Goal: Transaction & Acquisition: Purchase product/service

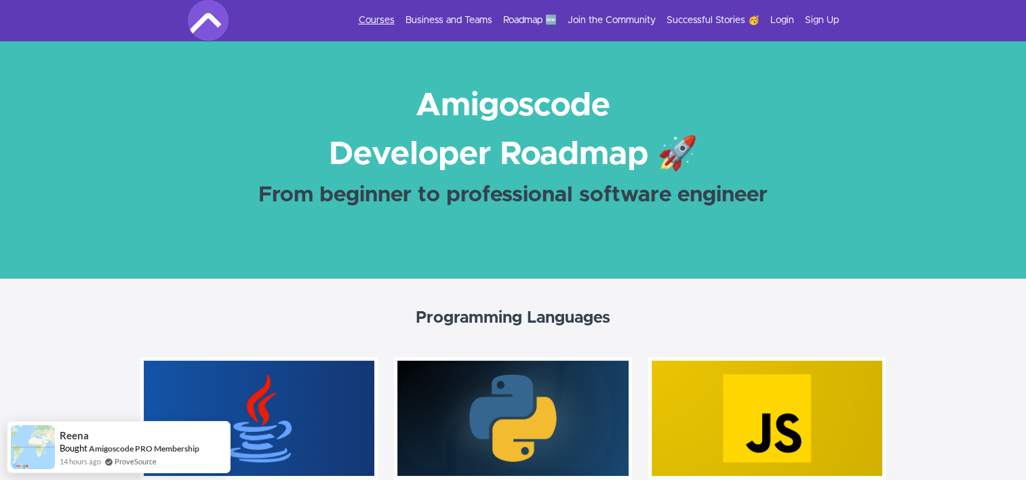
click at [381, 20] on link "Courses" at bounding box center [377, 21] width 36 height 14
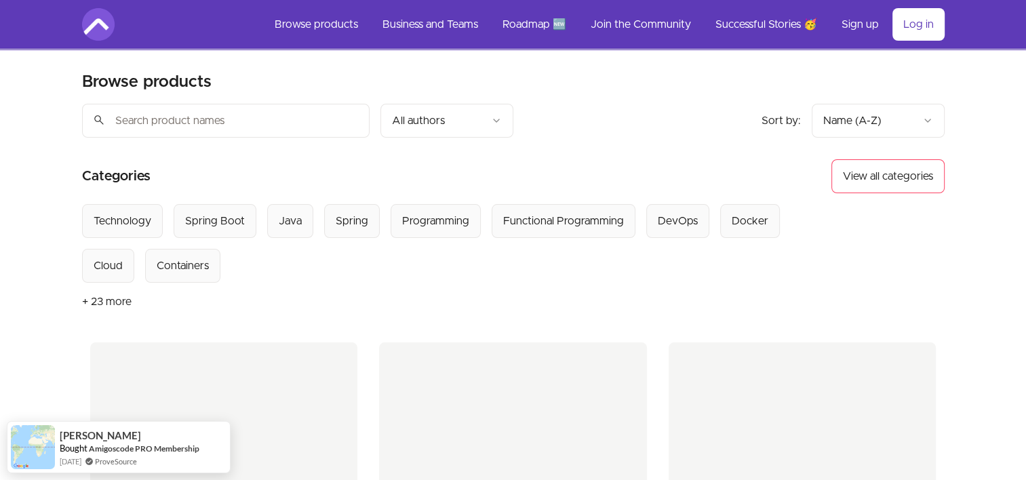
click at [217, 117] on input "search" at bounding box center [226, 121] width 288 height 34
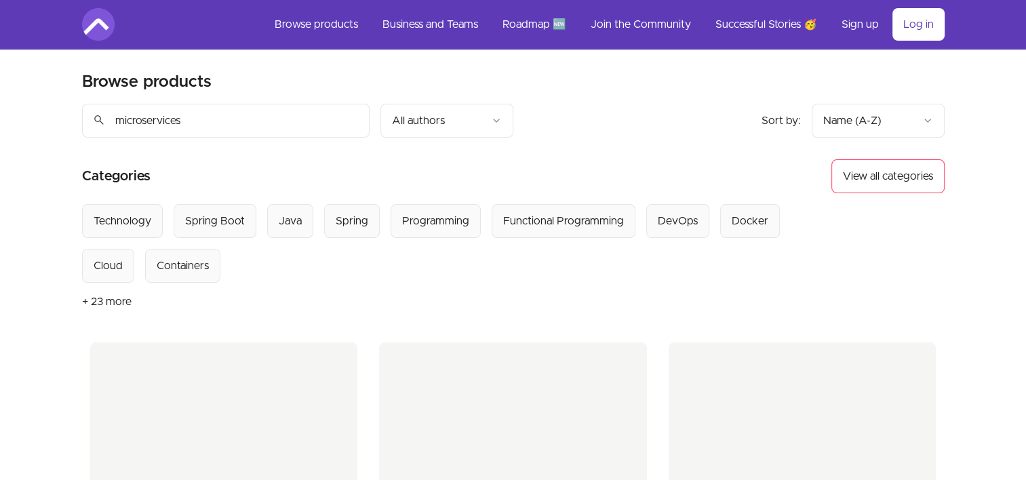
type input "microservices"
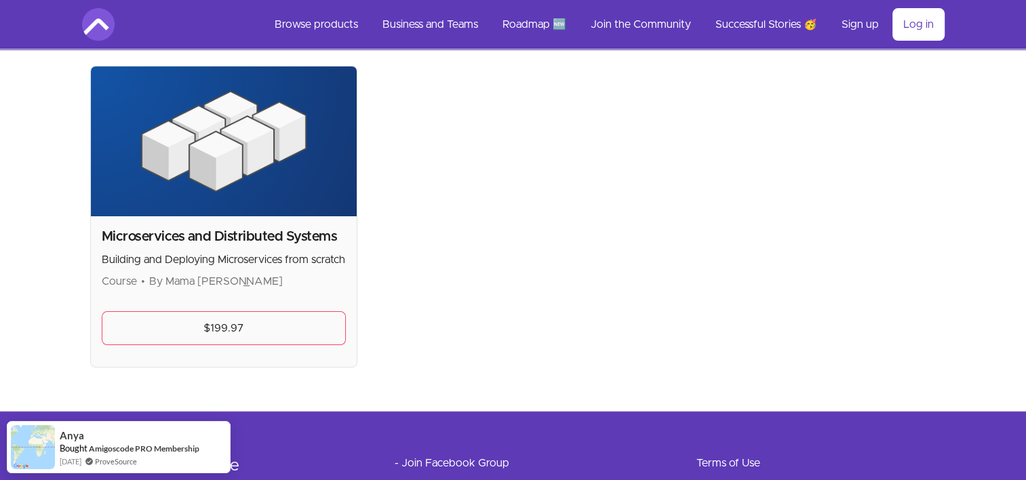
scroll to position [279, 0]
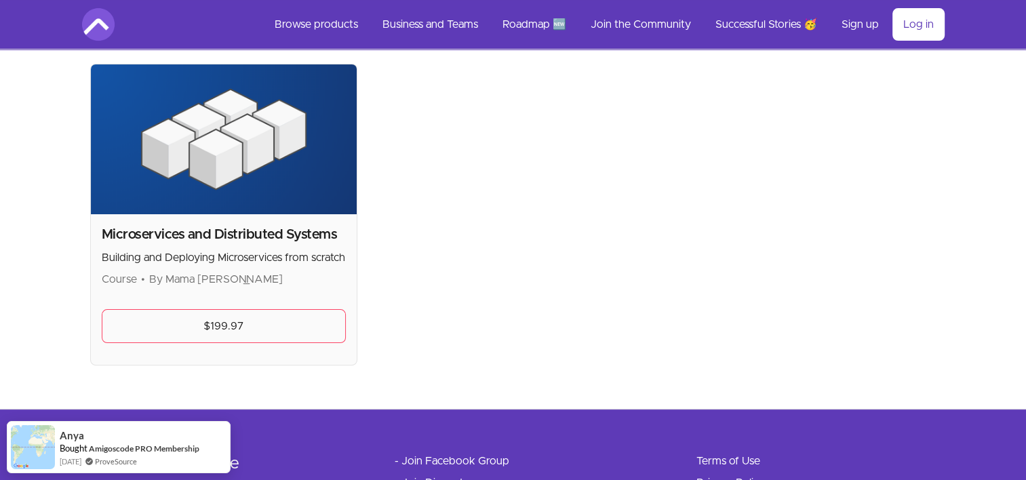
click at [250, 188] on img at bounding box center [224, 139] width 267 height 150
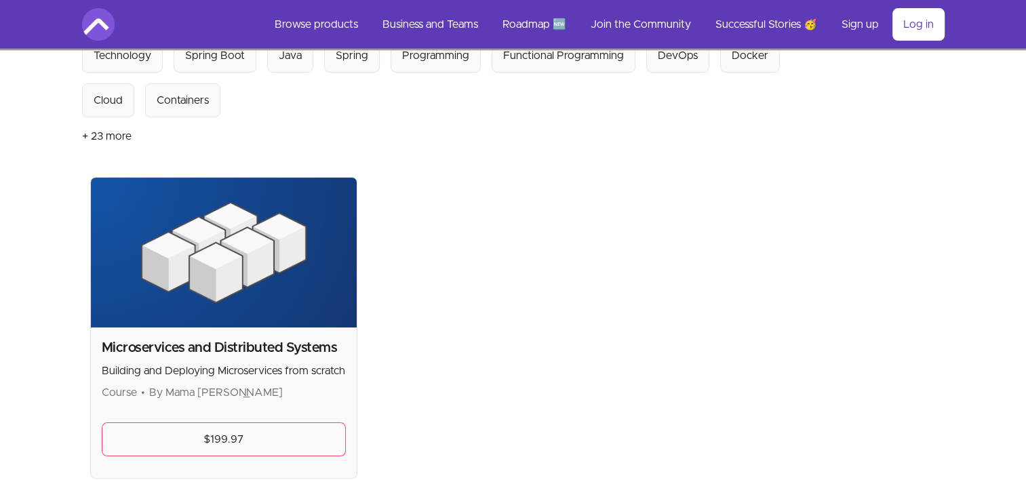
scroll to position [166, 0]
click at [197, 268] on img at bounding box center [224, 253] width 267 height 150
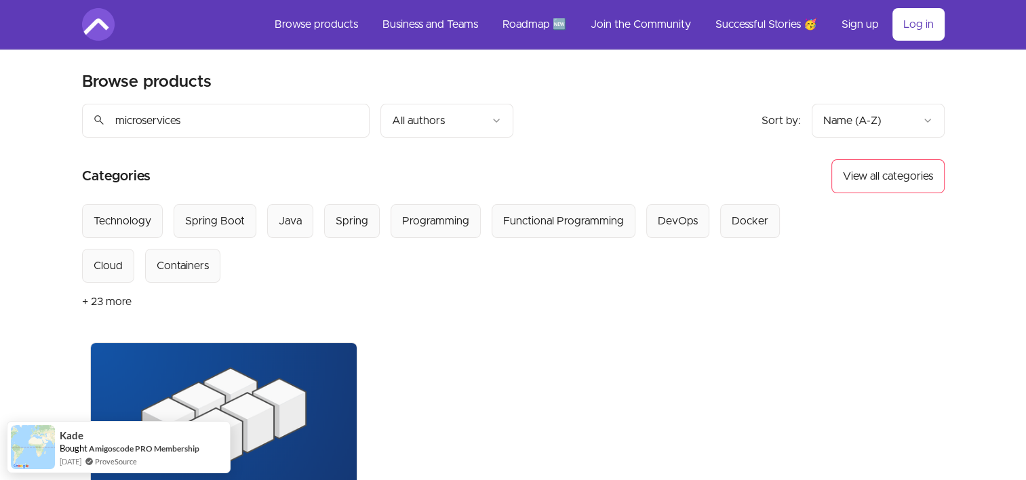
scroll to position [353, 0]
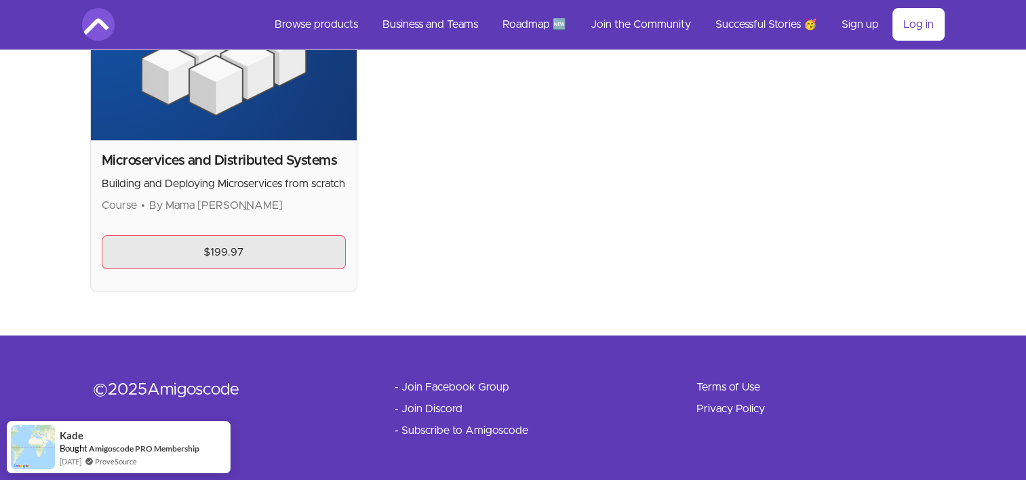
click at [243, 241] on link "$199.97" at bounding box center [224, 252] width 245 height 34
